Goal: Transaction & Acquisition: Purchase product/service

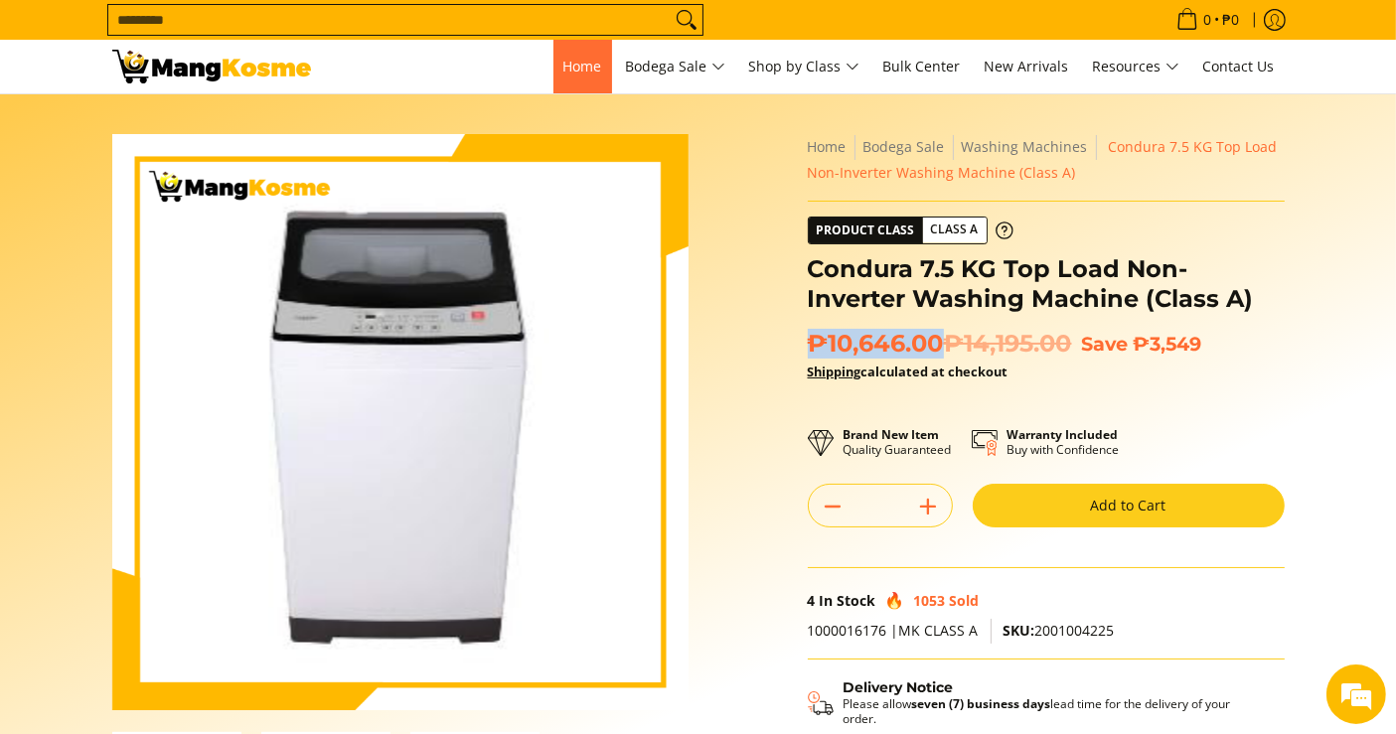
click at [586, 41] on link "Home" at bounding box center [582, 67] width 59 height 54
click at [579, 18] on input "Search..." at bounding box center [389, 20] width 562 height 30
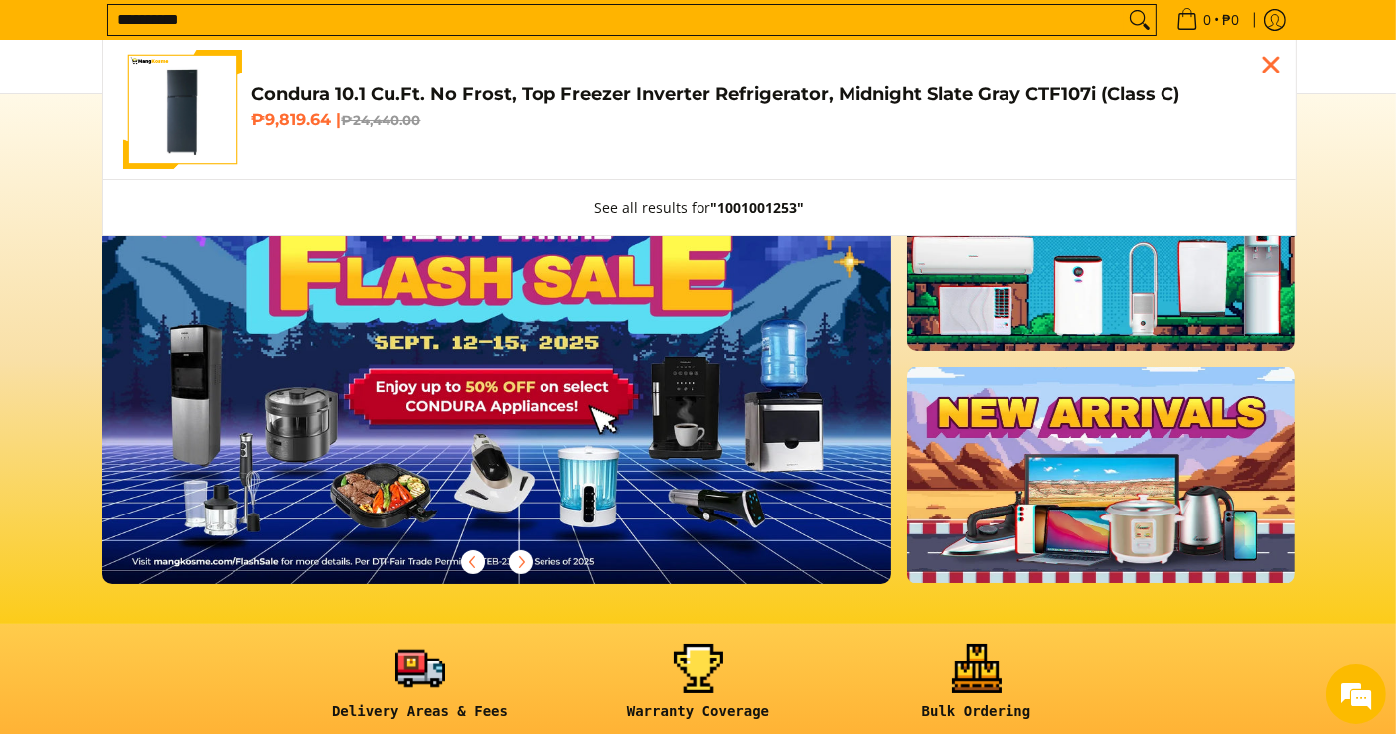
type input "**********"
click at [579, 89] on h4 "Condura 10.1 Cu.Ft. No Frost, Top Freezer Inverter Refrigerator, Midnight Slate…" at bounding box center [763, 94] width 1023 height 23
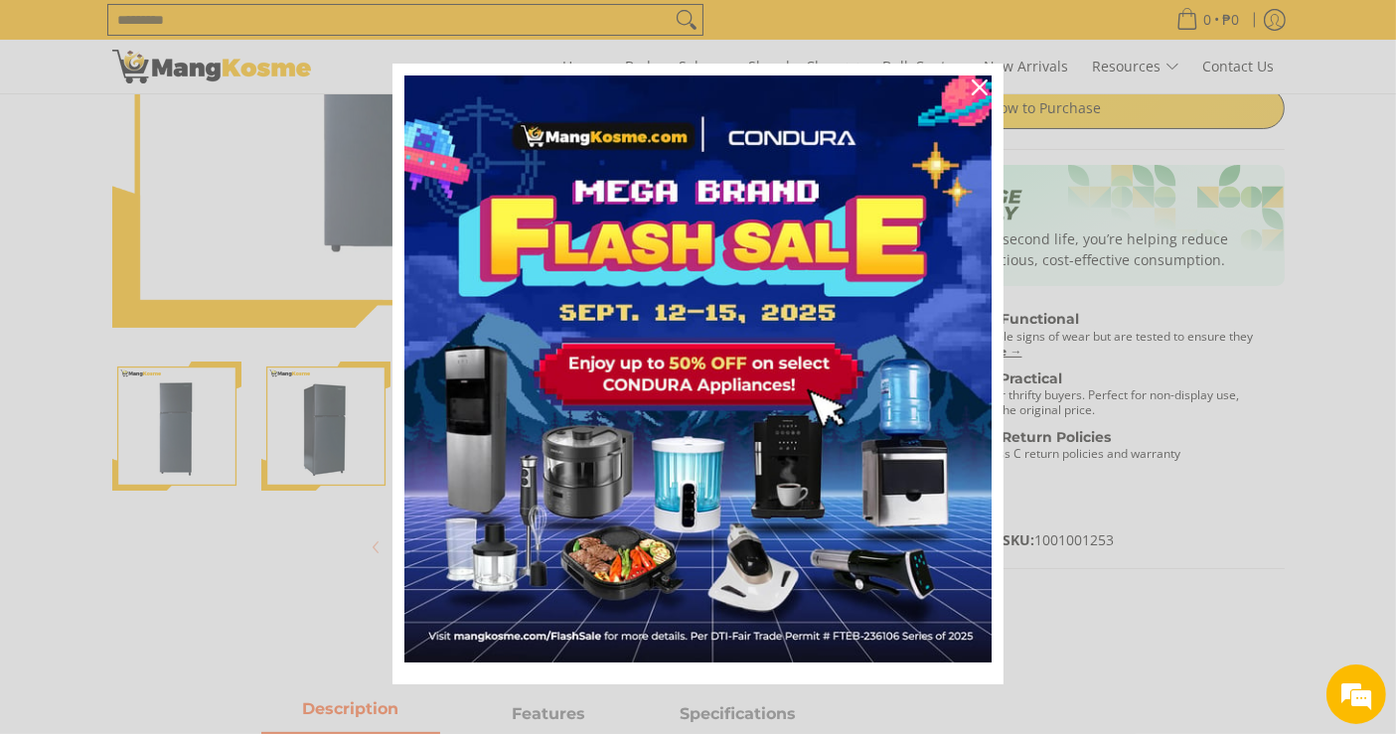
scroll to position [441, 0]
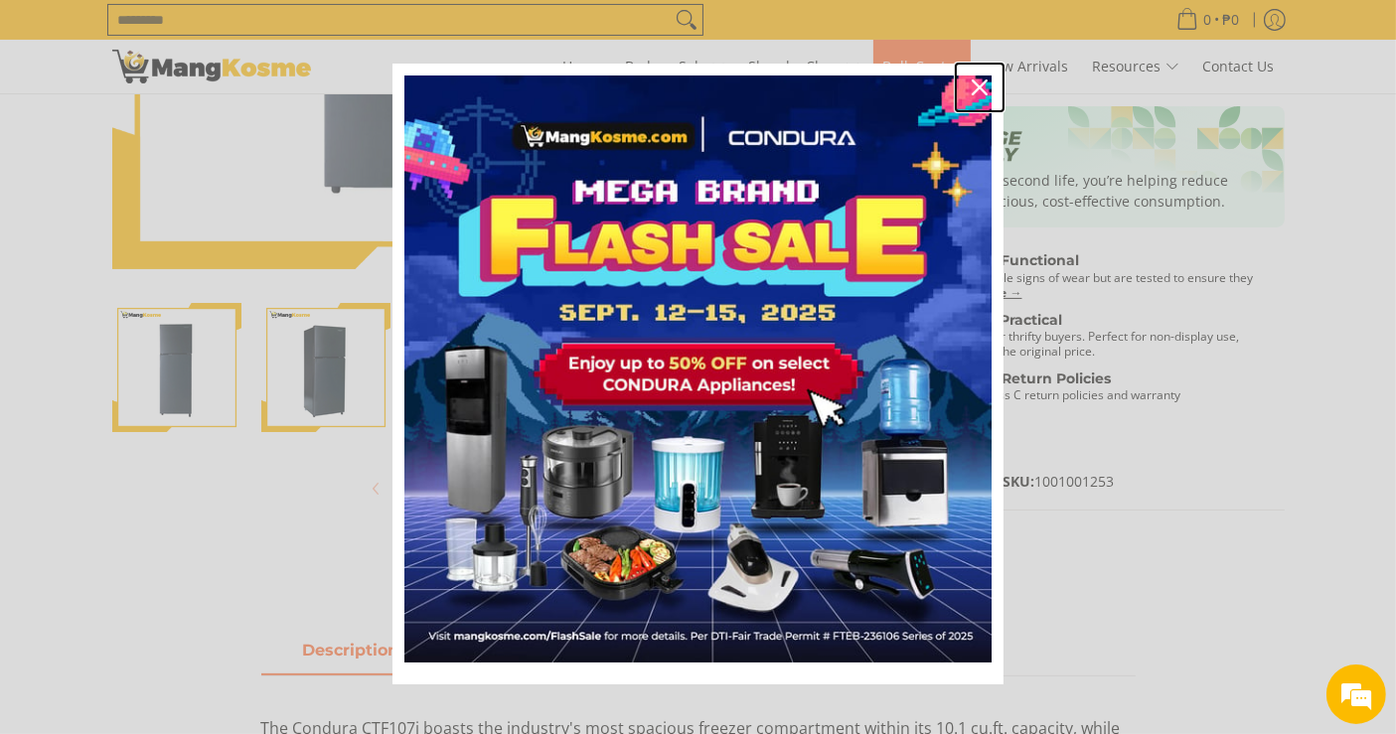
click at [972, 89] on icon "close icon" at bounding box center [980, 87] width 16 height 16
